Goal: Information Seeking & Learning: Learn about a topic

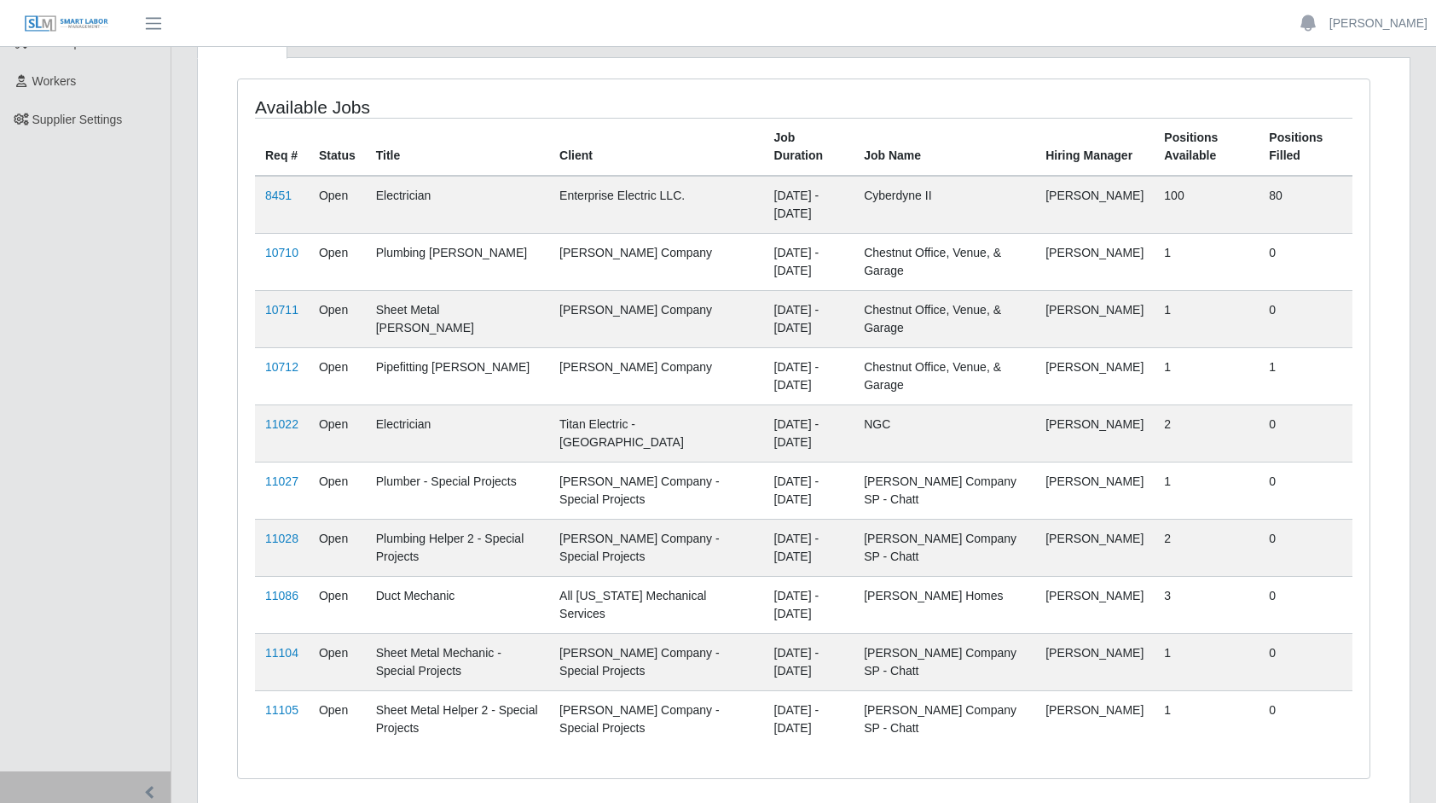
scroll to position [199, 0]
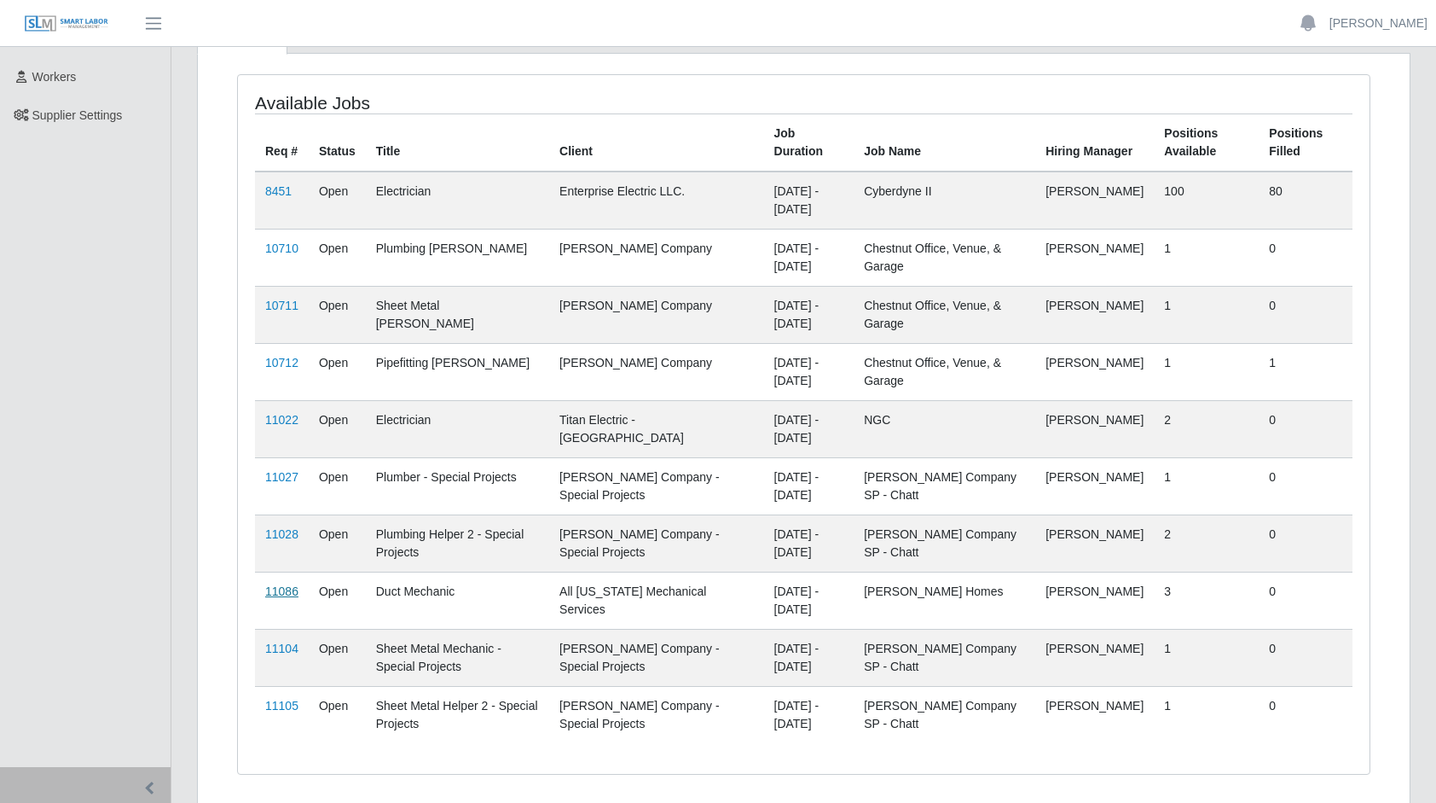
click at [286, 586] on link "11086" at bounding box center [281, 591] width 33 height 14
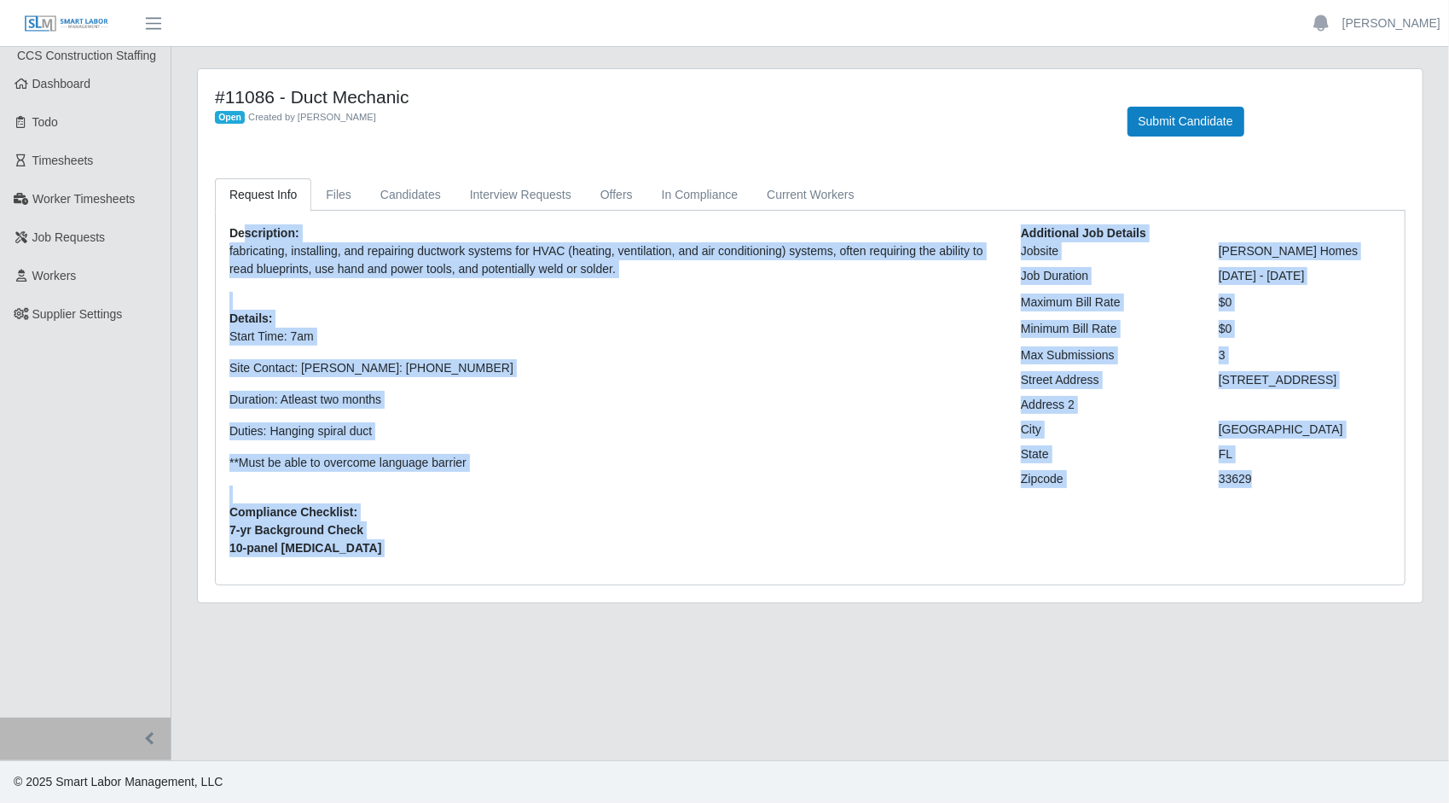
drag, startPoint x: 1293, startPoint y: 476, endPoint x: 245, endPoint y: 235, distance: 1075.6
click at [245, 235] on div "Description: fabricating, installing, and repairing ductwork systems for HVAC (…" at bounding box center [810, 397] width 1187 height 346
copy div "scription: fabricating, installing, and repairing ductwork systems for HVAC (he…"
click at [1062, 540] on div "Additional Job Details Jobsite [PERSON_NAME] Homes Job Duration [DATE] - [DATE]…" at bounding box center [1206, 397] width 396 height 346
